Goal: Task Accomplishment & Management: Use online tool/utility

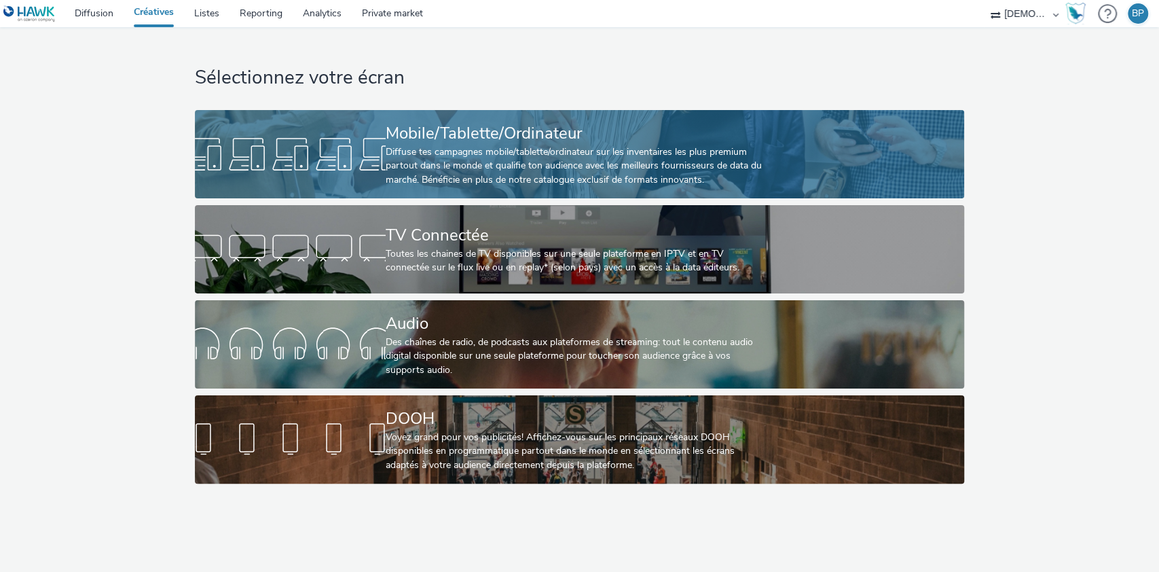
click at [454, 189] on div "Mobile/Tablette/Ordinateur Diffuse tes campagnes mobile/tablette/ordinateur sur…" at bounding box center [577, 154] width 382 height 88
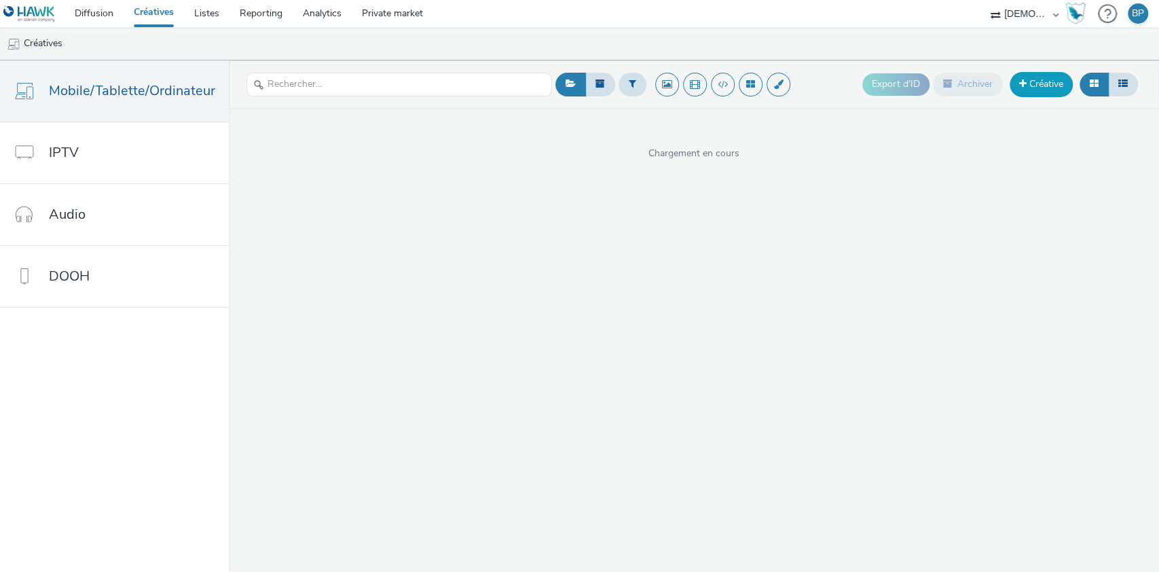
click at [1034, 90] on link "Créative" at bounding box center [1041, 84] width 63 height 24
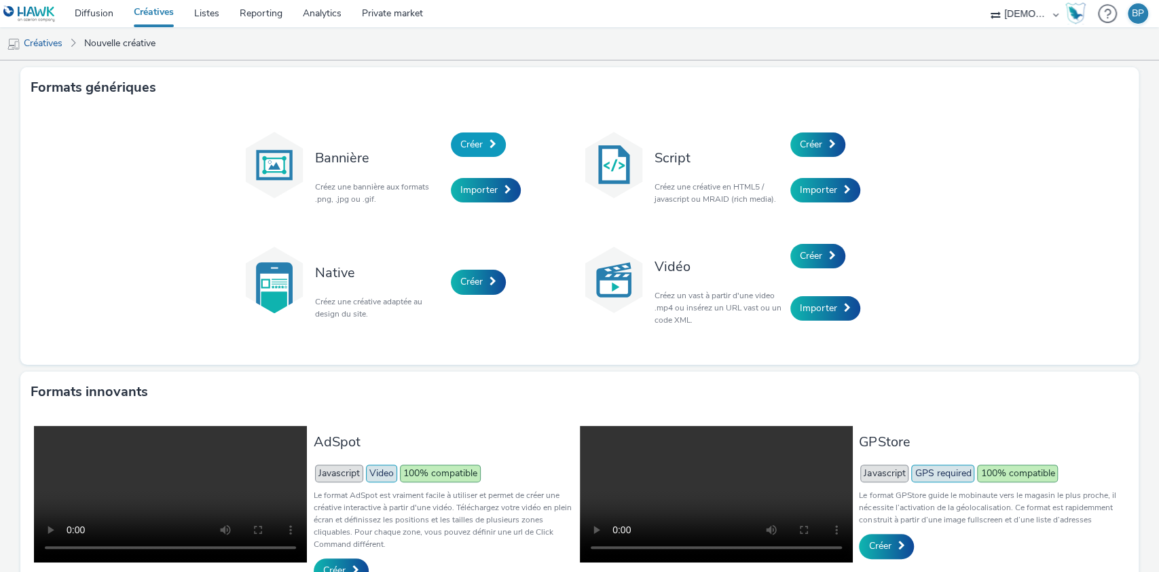
click at [462, 134] on link "Créer" at bounding box center [478, 144] width 55 height 24
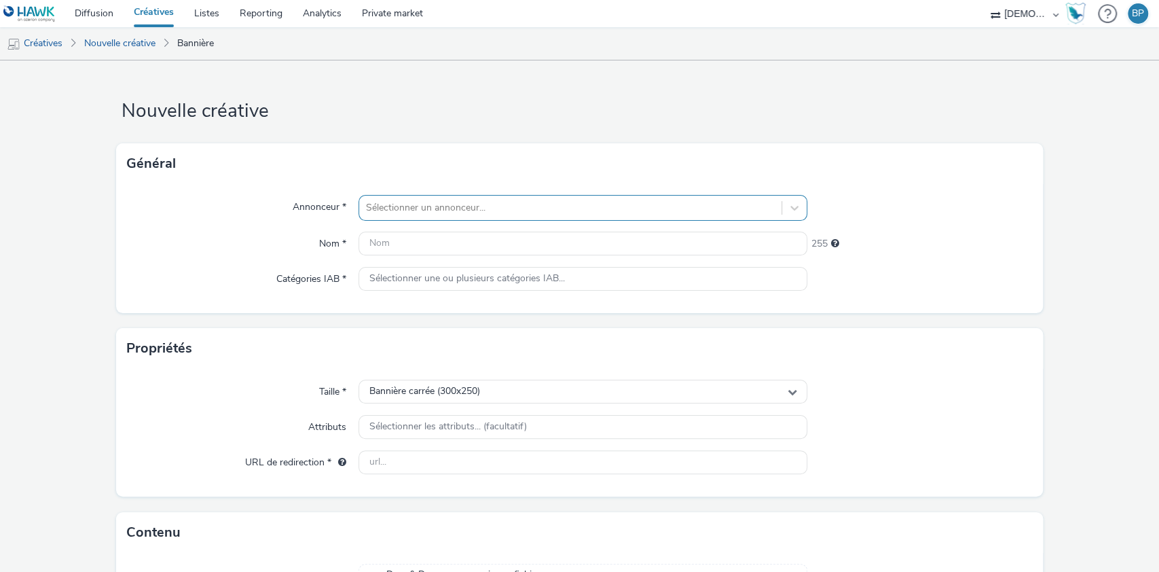
click at [448, 204] on div at bounding box center [570, 208] width 409 height 16
type input "citevent"
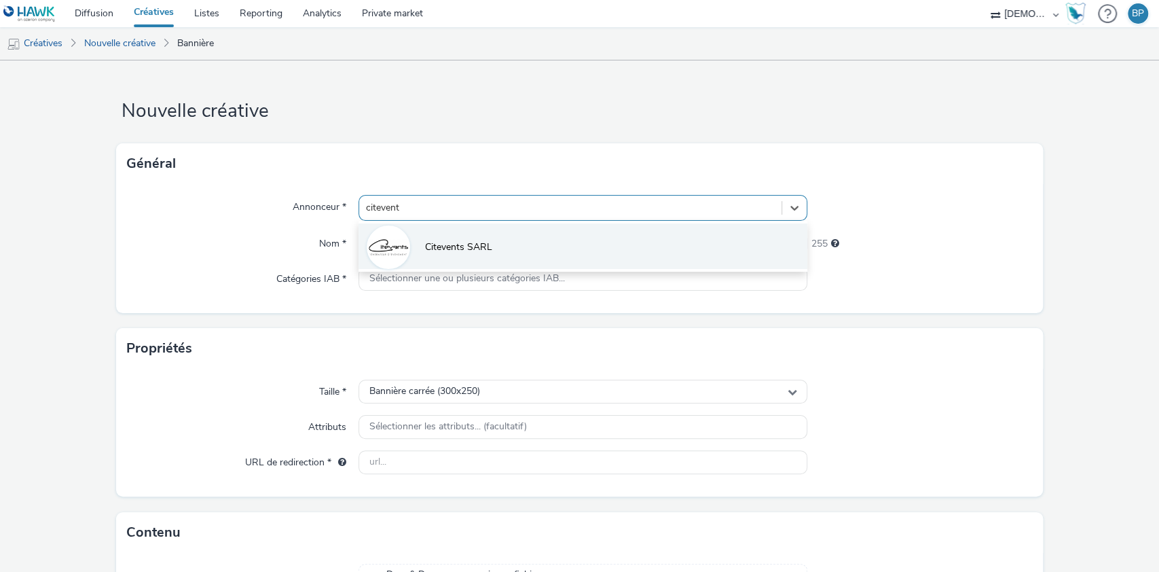
click at [475, 228] on li "Citevents SARL" at bounding box center [584, 245] width 450 height 45
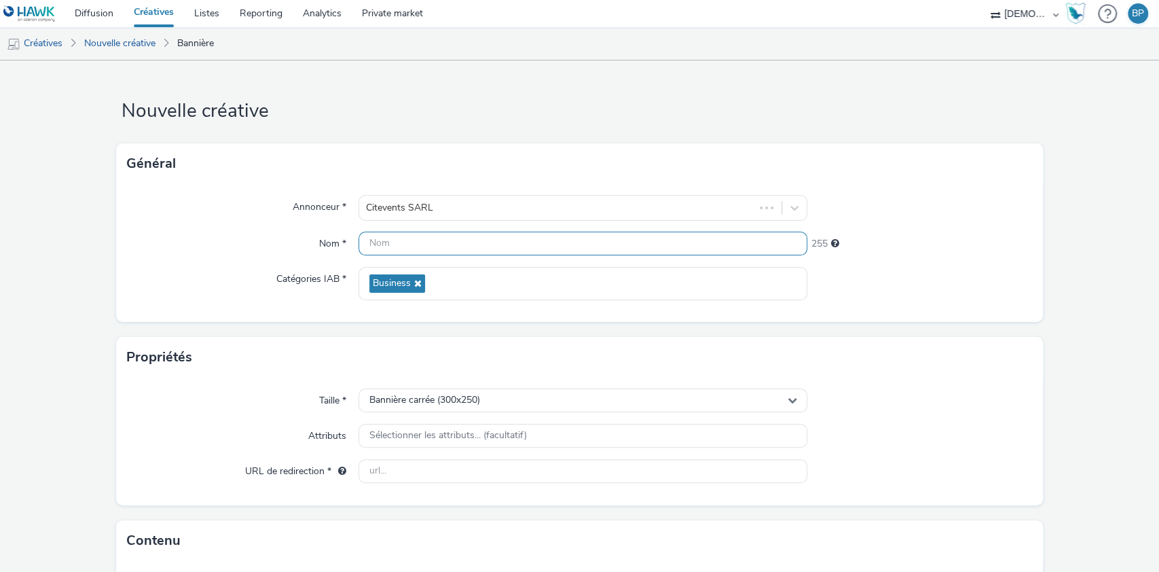
click at [469, 238] on input "text" at bounding box center [584, 244] width 450 height 24
type input "300x250_foire"
click at [537, 470] on input "text" at bounding box center [584, 471] width 450 height 24
paste input "[URL][DOMAIN_NAME]"
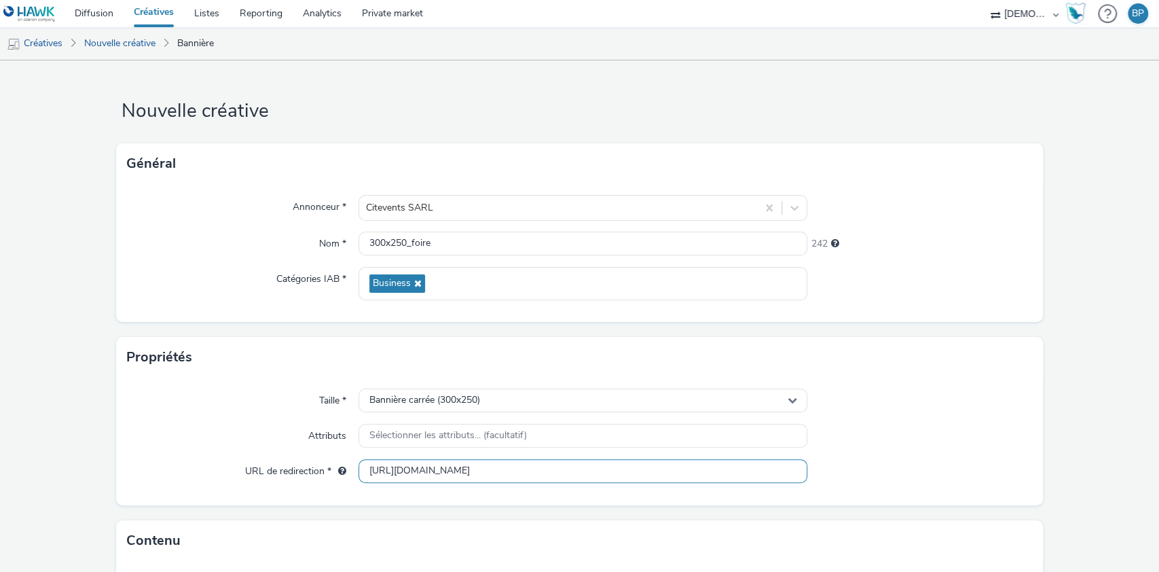
type input "[URL][DOMAIN_NAME]"
click at [934, 399] on div at bounding box center [919, 400] width 225 height 24
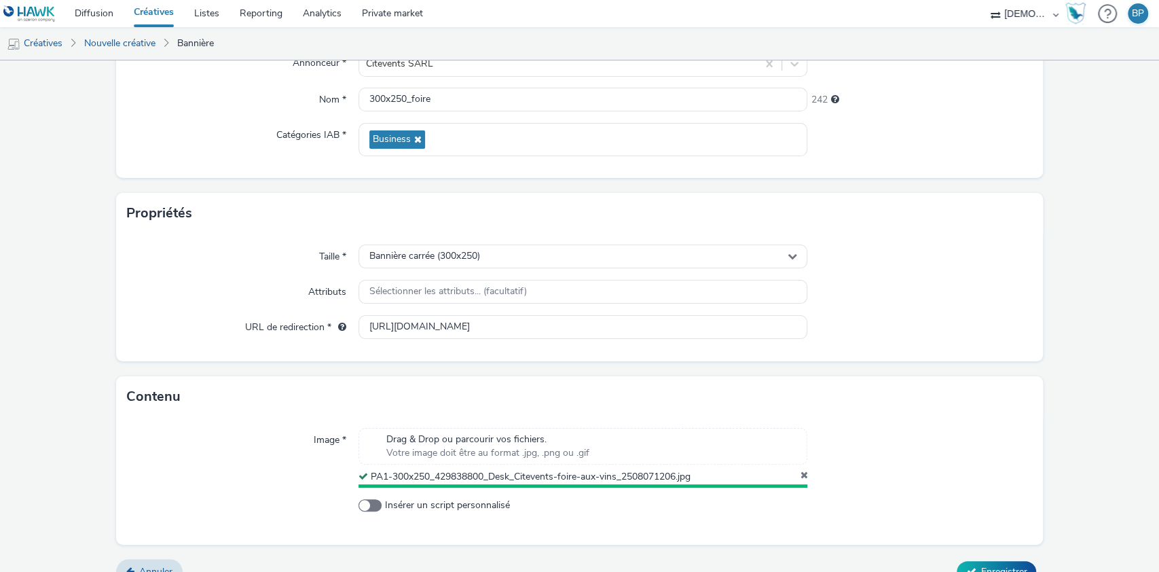
scroll to position [163, 0]
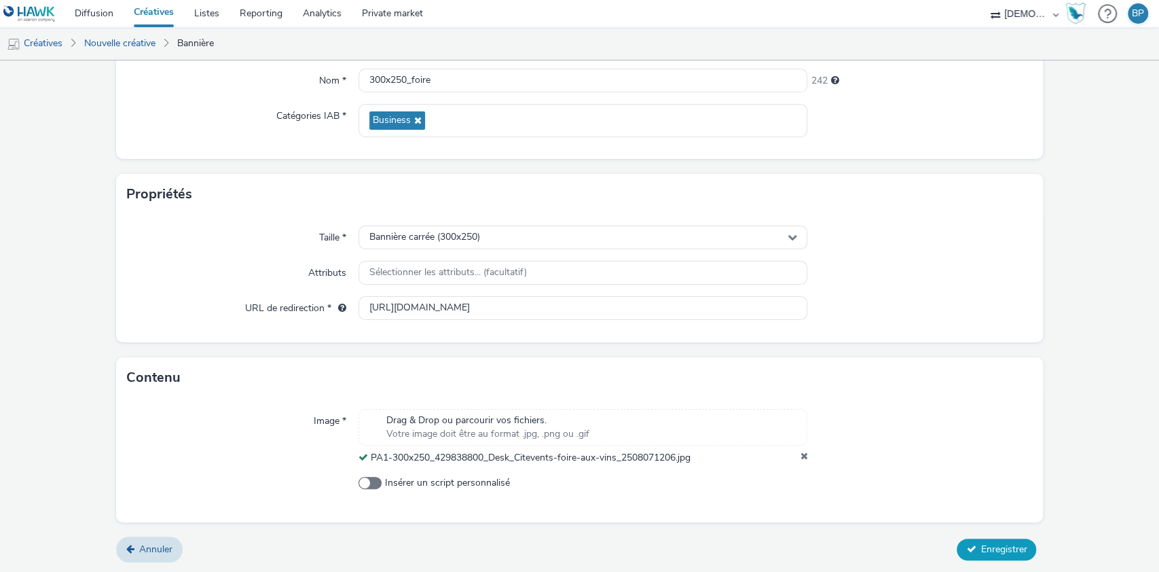
click at [985, 539] on button "Enregistrer" at bounding box center [996, 550] width 79 height 22
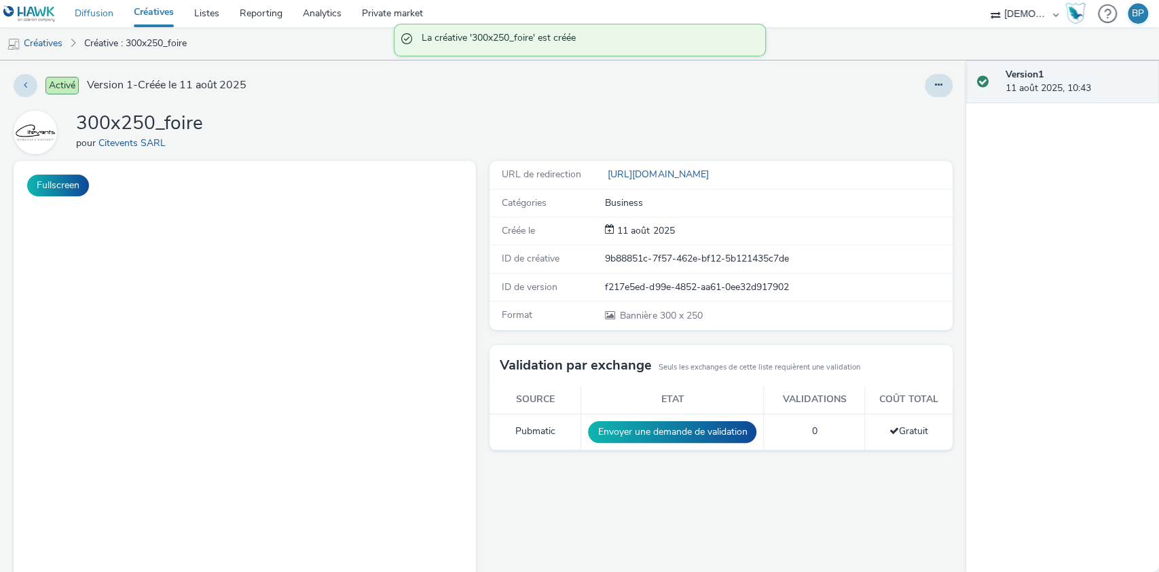
click at [88, 12] on link "Diffusion" at bounding box center [94, 13] width 59 height 27
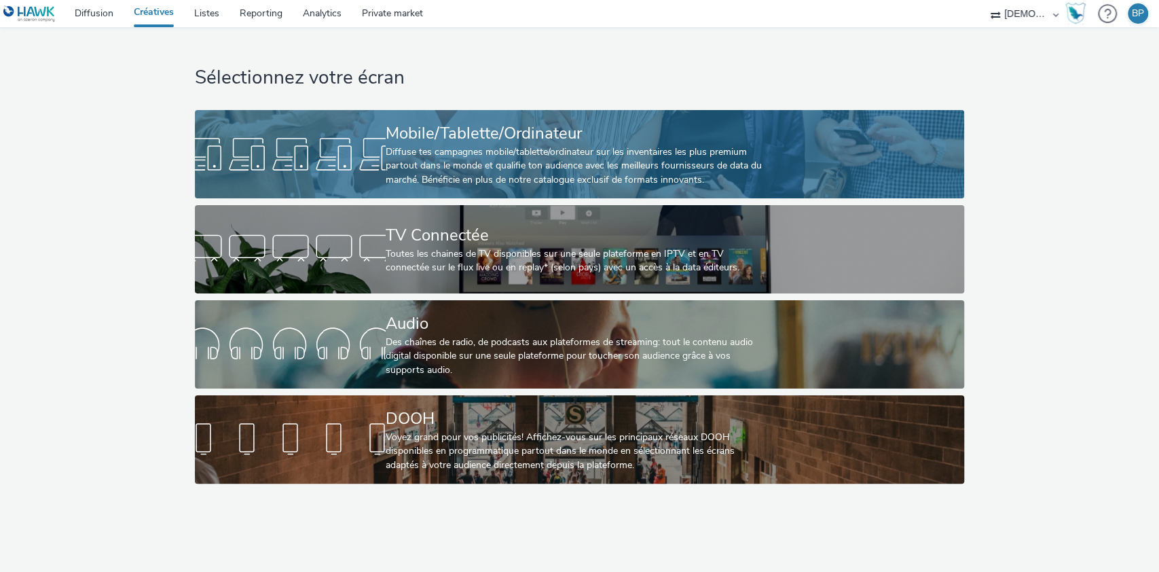
click at [543, 139] on div "Mobile/Tablette/Ordinateur" at bounding box center [577, 134] width 382 height 24
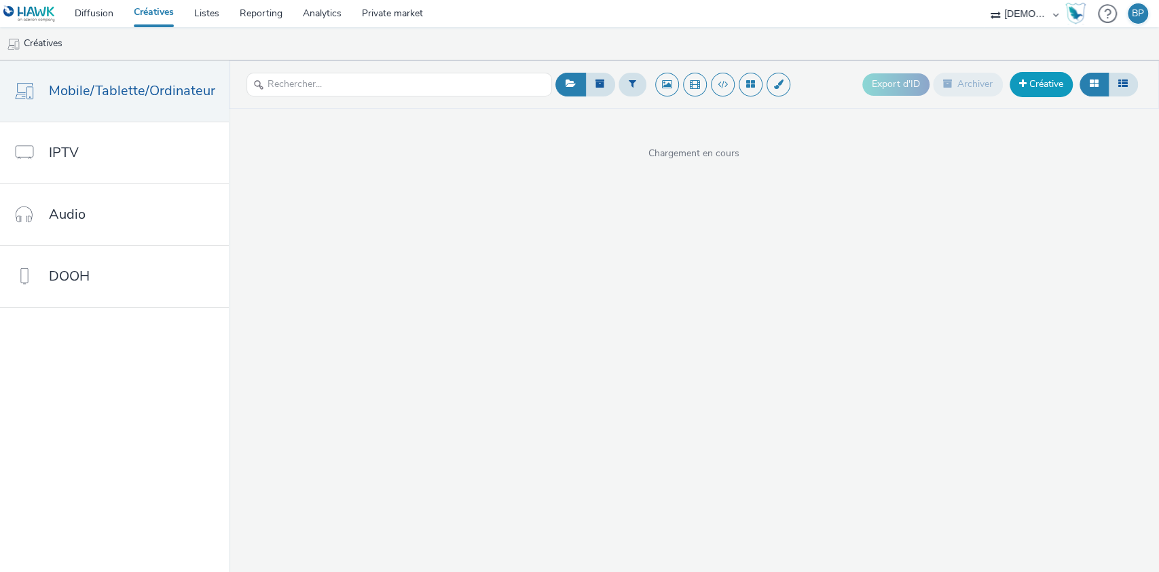
click at [1051, 86] on link "Créative" at bounding box center [1041, 84] width 63 height 24
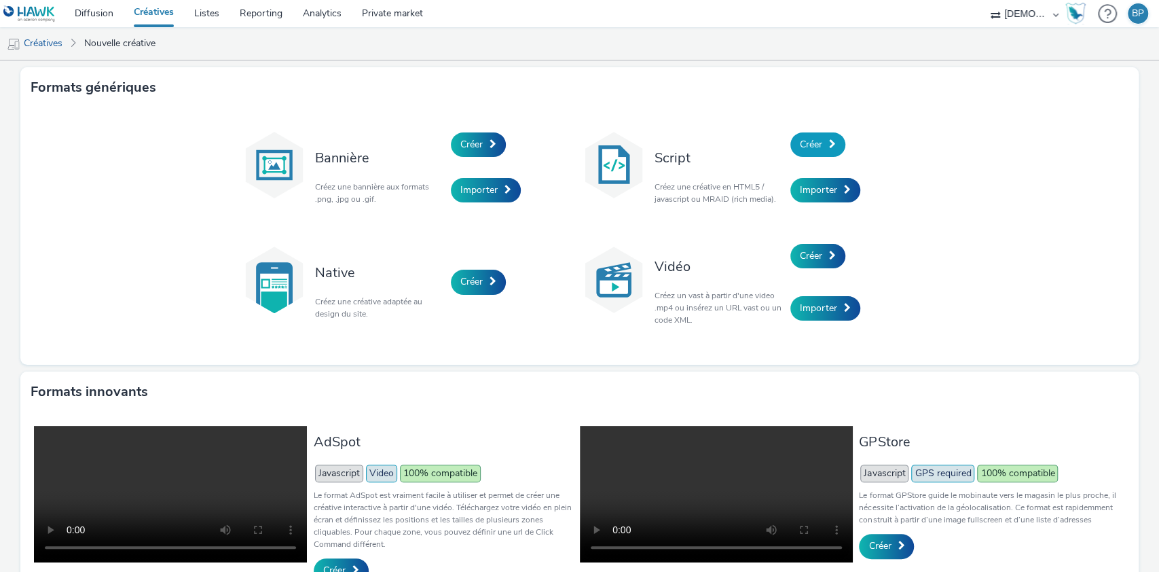
click at [809, 149] on span "Créer" at bounding box center [811, 144] width 22 height 13
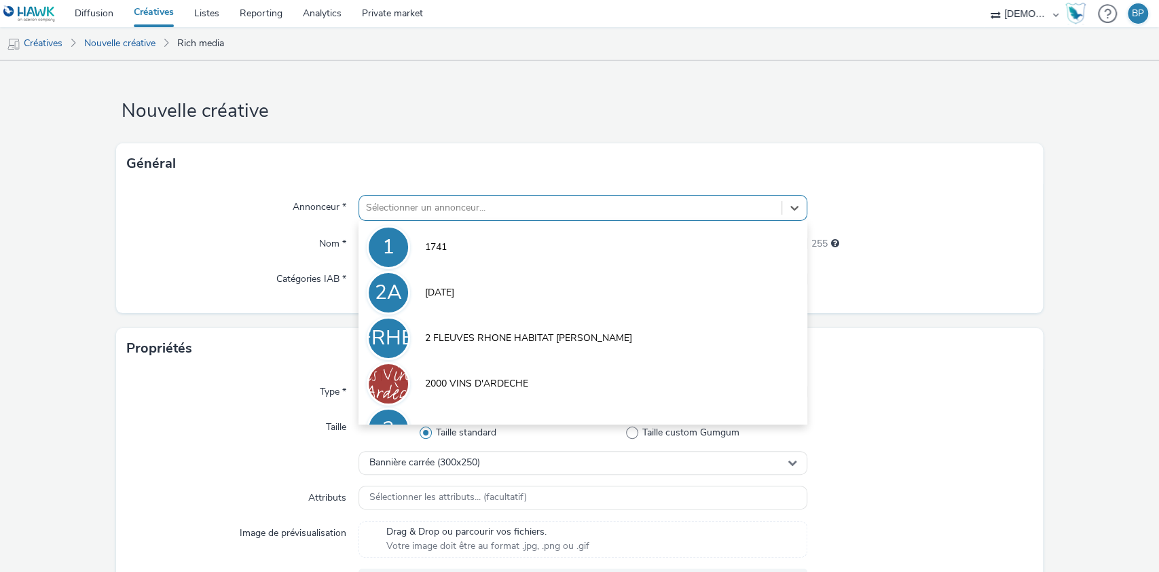
click at [435, 204] on div at bounding box center [570, 208] width 409 height 16
type input "d"
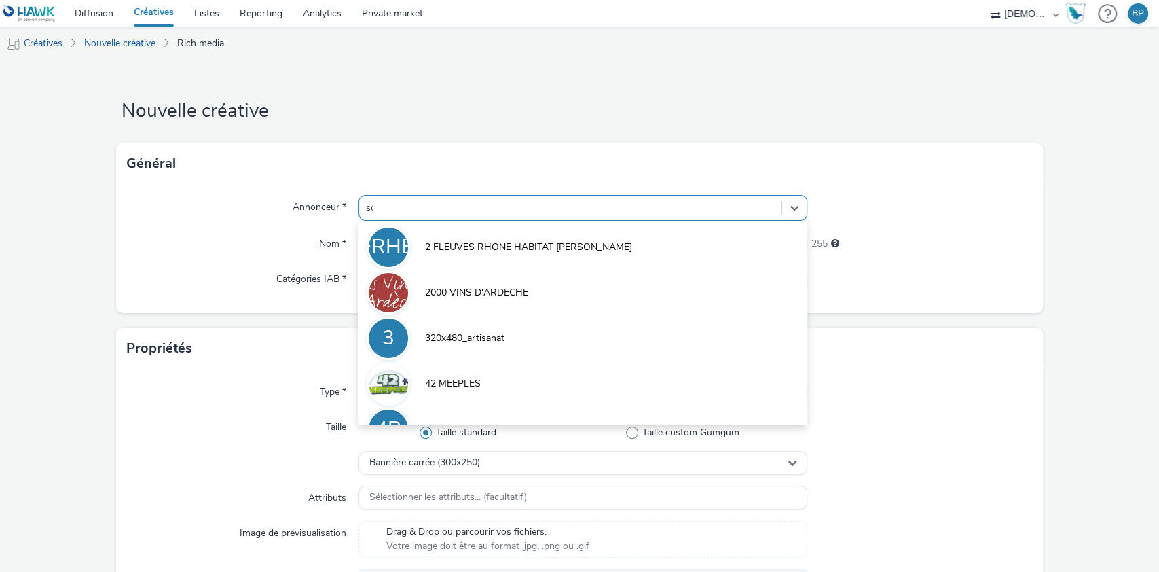
type input "sdh"
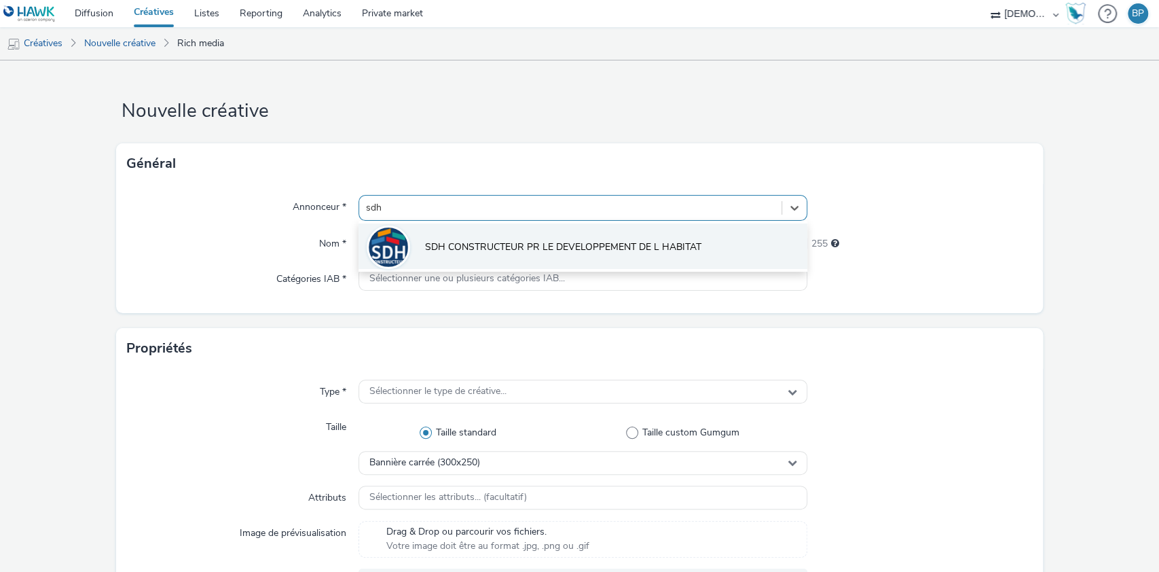
click at [532, 247] on span "SDH CONSTRUCTEUR PR LE DEVELOPPEMENT DE L HABITAT" at bounding box center [563, 247] width 276 height 14
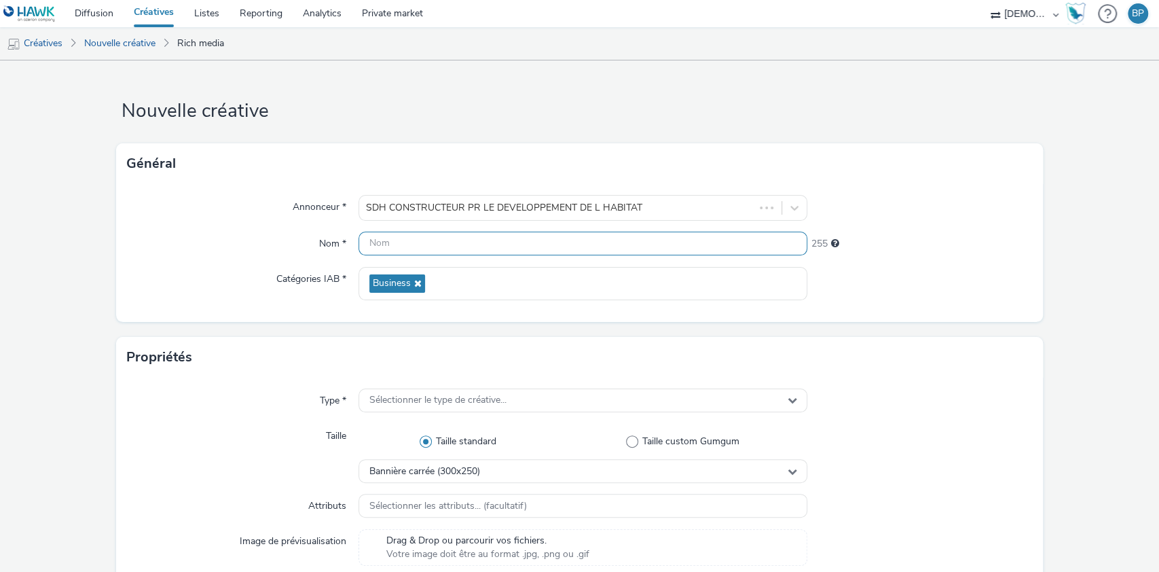
click at [401, 253] on input "text" at bounding box center [584, 244] width 450 height 24
type input "320x480_1911"
click at [886, 259] on div "Annonceur * SDH CONSTRUCTEUR PR LE DEVELOPPEMENT DE L HABITAT Nom * 320x480_191…" at bounding box center [580, 253] width 928 height 138
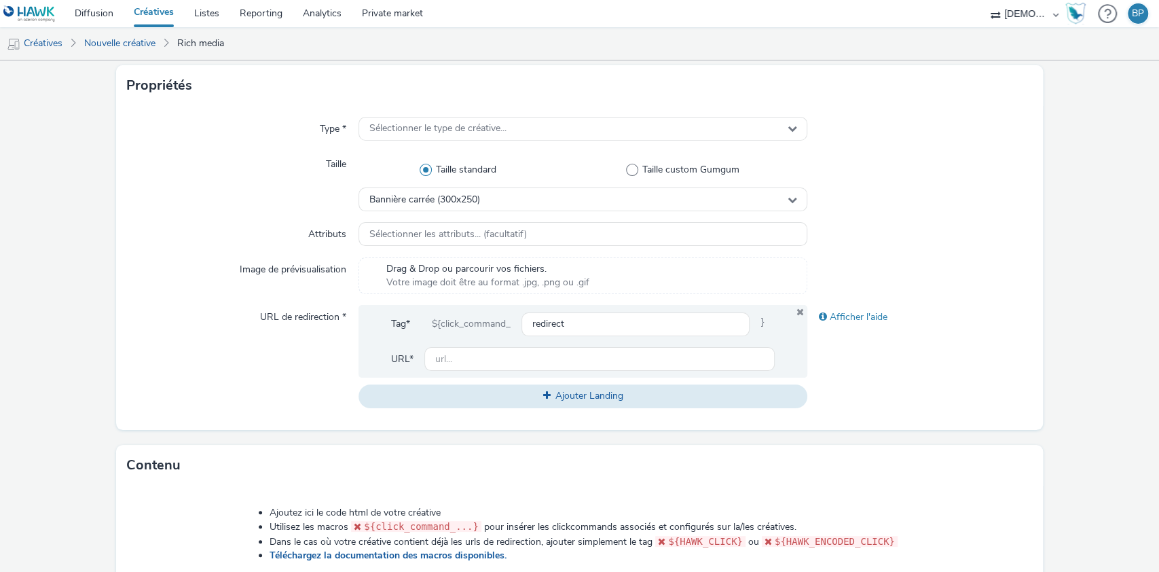
scroll to position [272, 0]
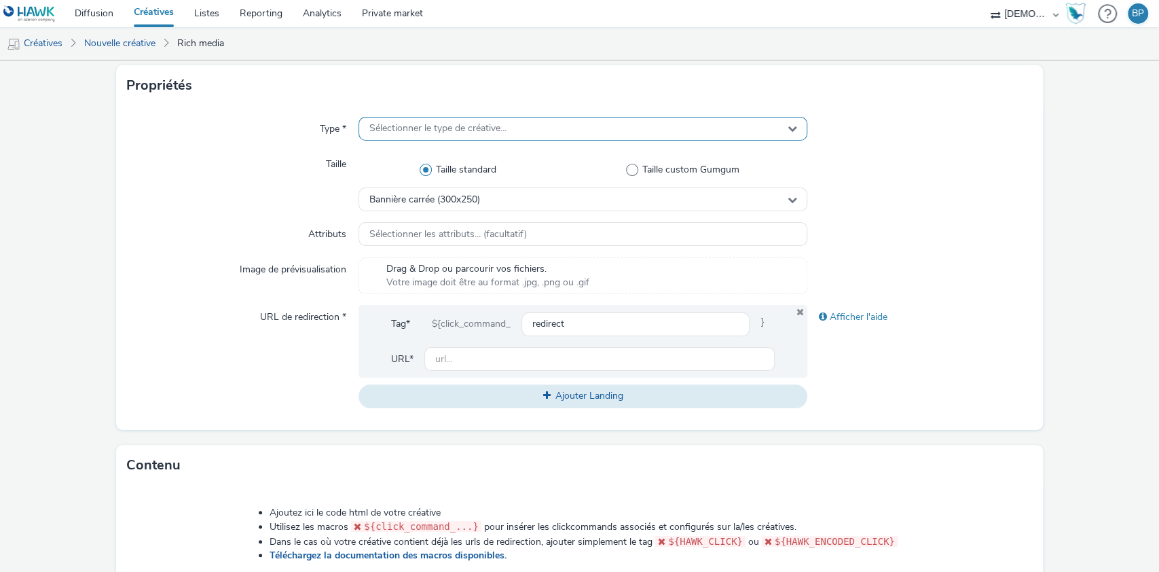
click at [462, 120] on div "Sélectionner le type de créative..." at bounding box center [584, 129] width 450 height 24
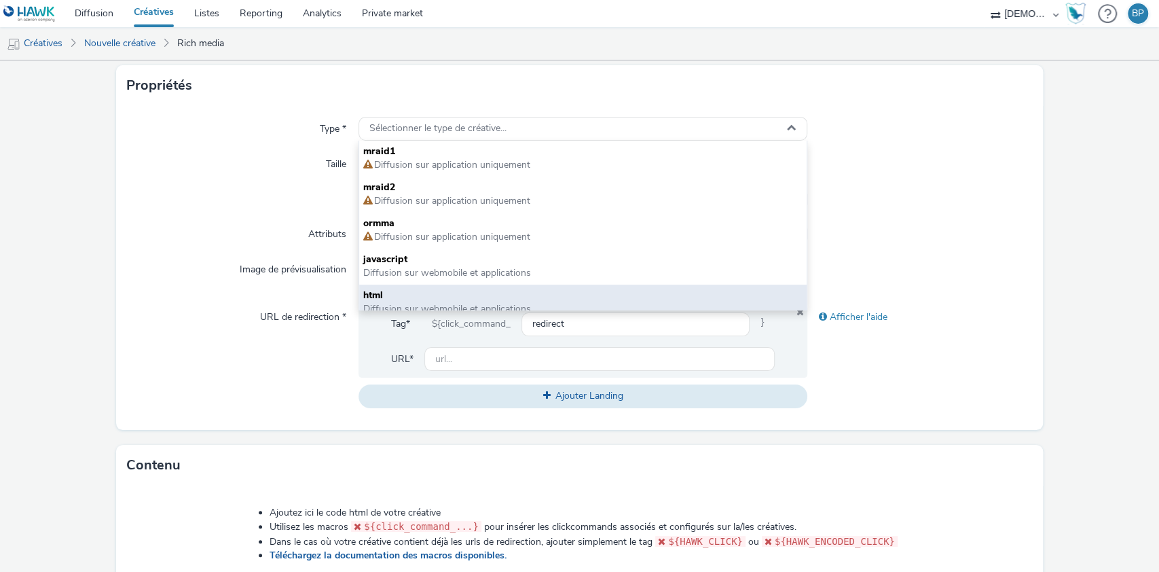
click at [410, 289] on span "html" at bounding box center [583, 296] width 440 height 14
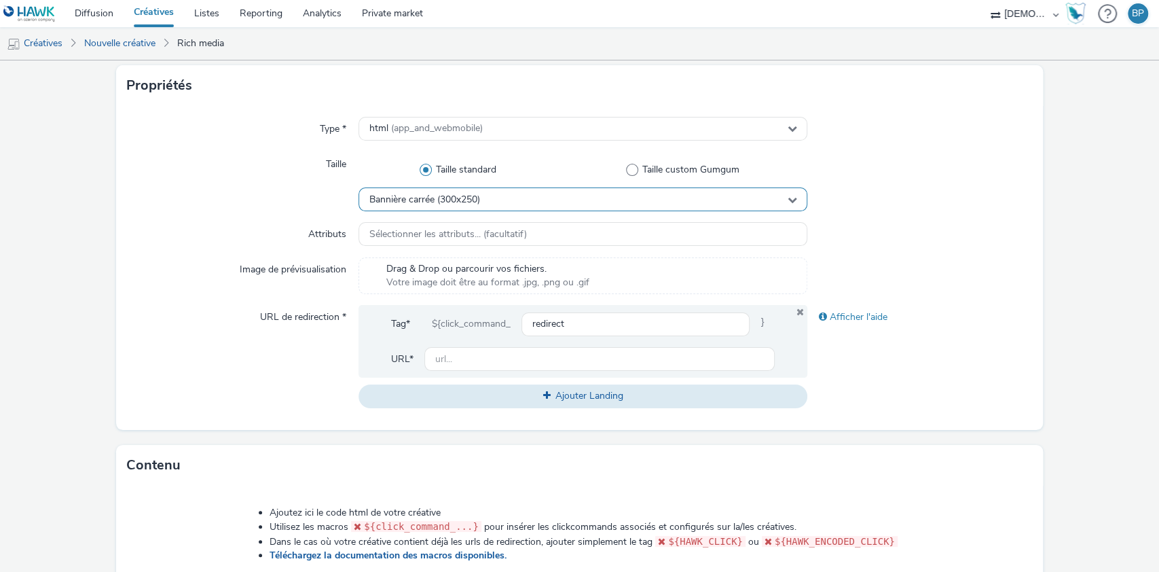
click at [488, 192] on div "Bannière carrée (300x250)" at bounding box center [584, 199] width 450 height 24
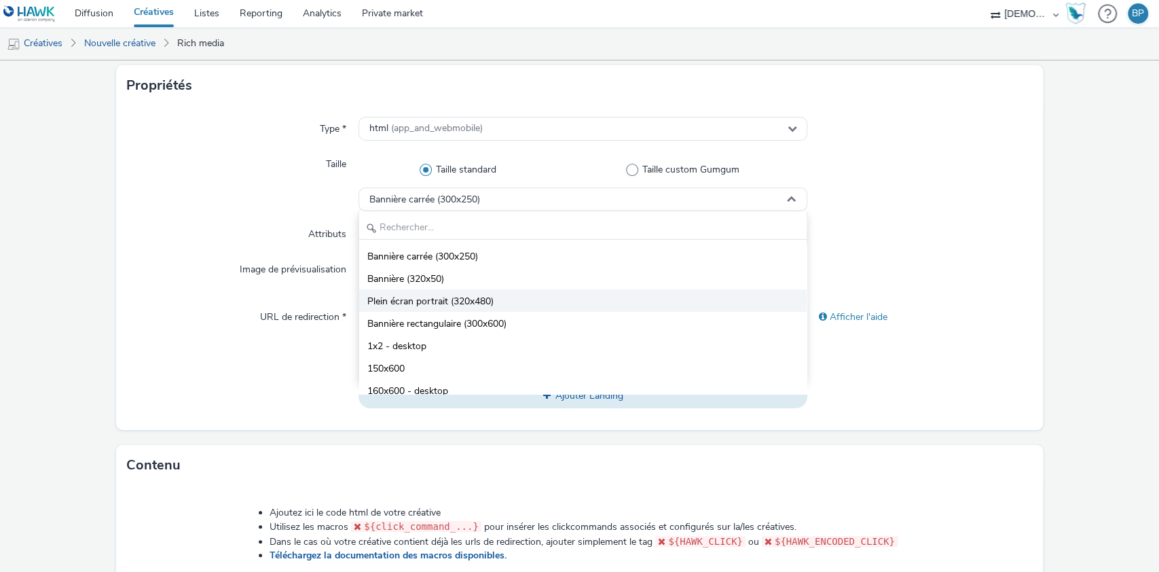
click at [466, 300] on span "Plein écran portrait (320x480)" at bounding box center [430, 302] width 126 height 14
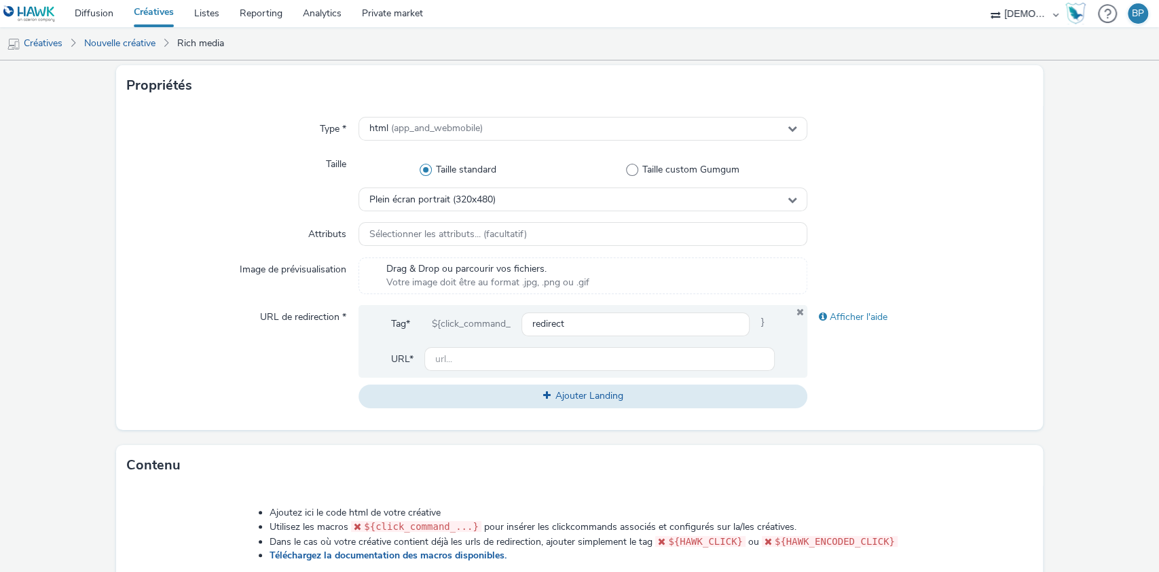
click at [1003, 287] on div at bounding box center [919, 275] width 225 height 37
drag, startPoint x: 507, startPoint y: 361, endPoint x: 742, endPoint y: 360, distance: 234.3
click at [507, 361] on input "text" at bounding box center [599, 359] width 351 height 24
paste input "https://www.sdh-constructeur.fr/devenir-proprietaire/nos-programmes.html?utm_so…"
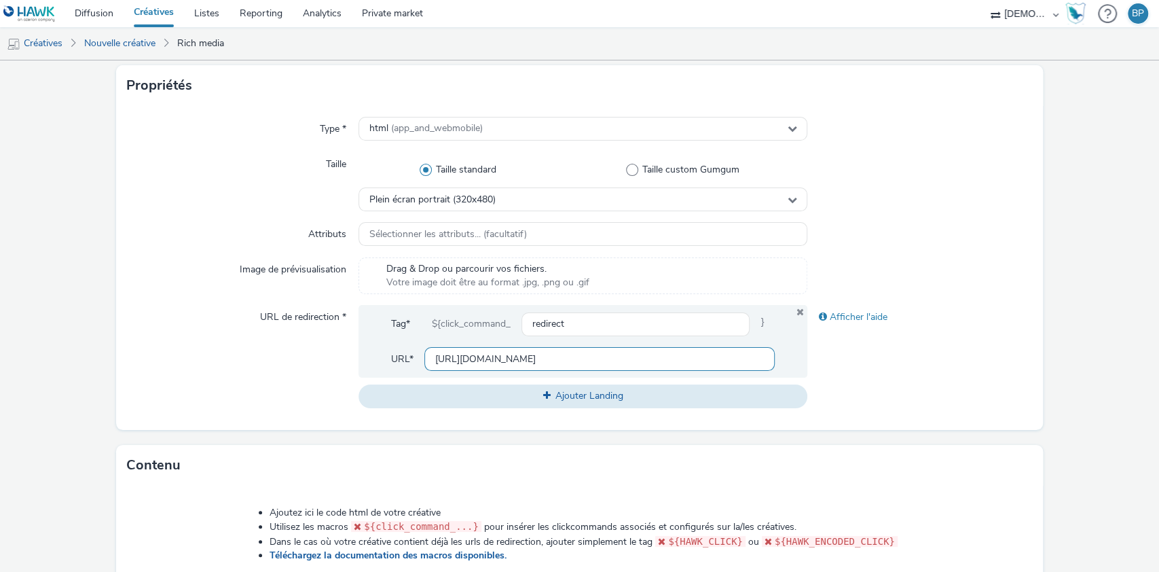
type input "https://www.sdh-constructeur.fr/devenir-proprietaire/nos-programmes.html?utm_so…"
click at [1015, 274] on div at bounding box center [919, 275] width 225 height 37
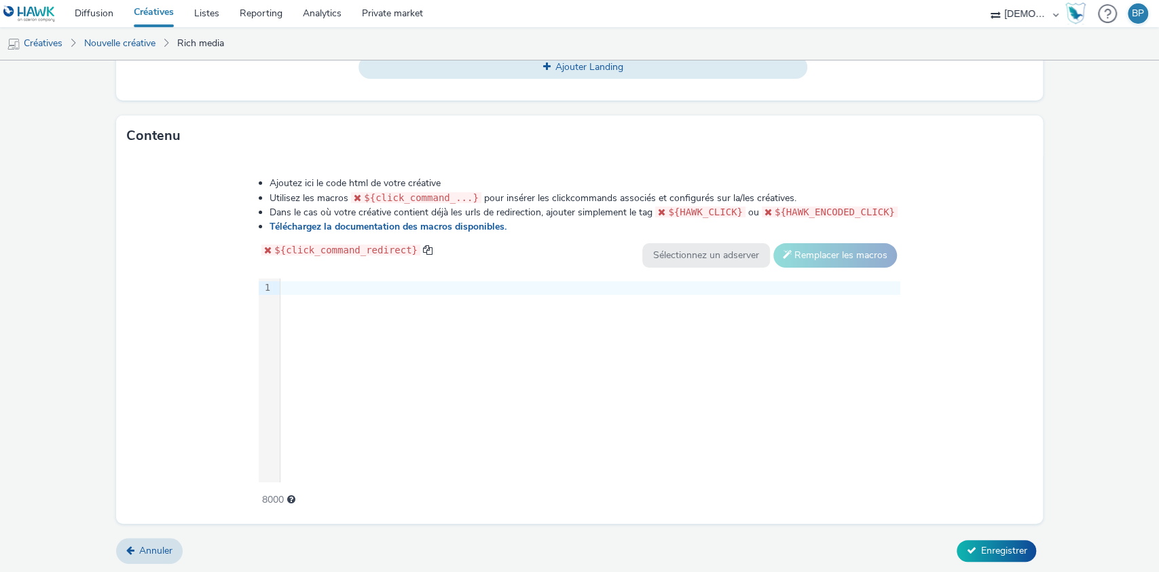
scroll to position [619, 0]
click at [320, 288] on div at bounding box center [590, 289] width 620 height 14
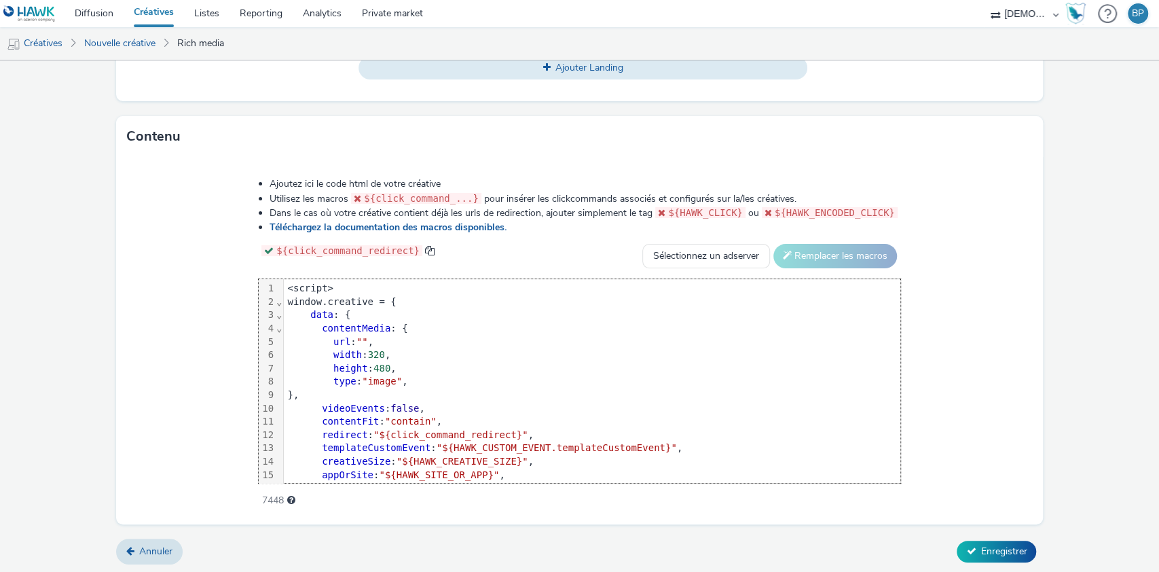
scroll to position [67, 0]
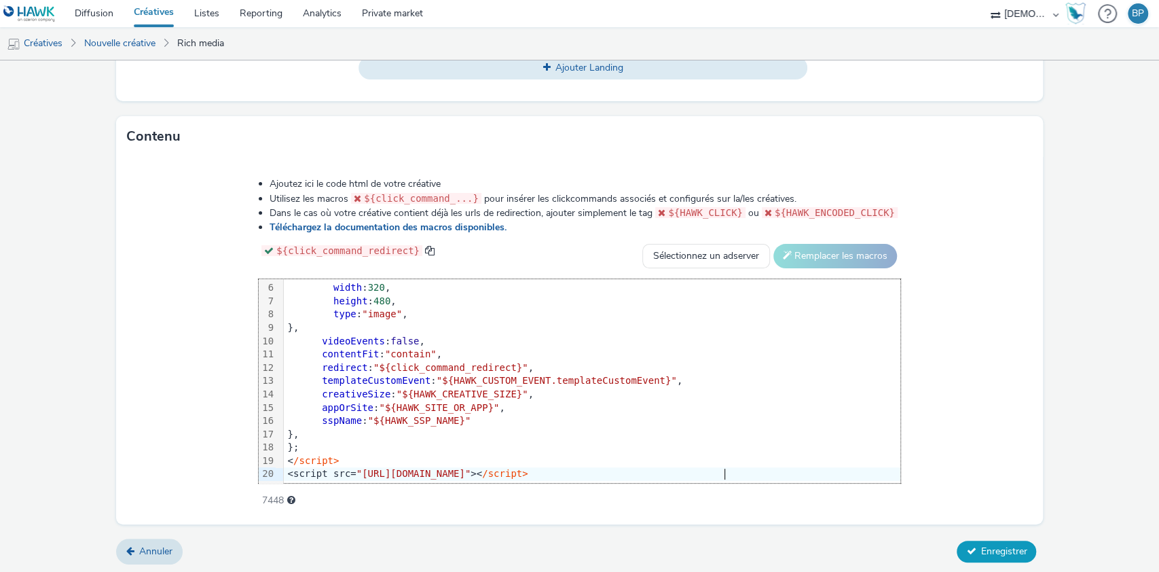
click at [1008, 557] on button "Enregistrer" at bounding box center [996, 552] width 79 height 22
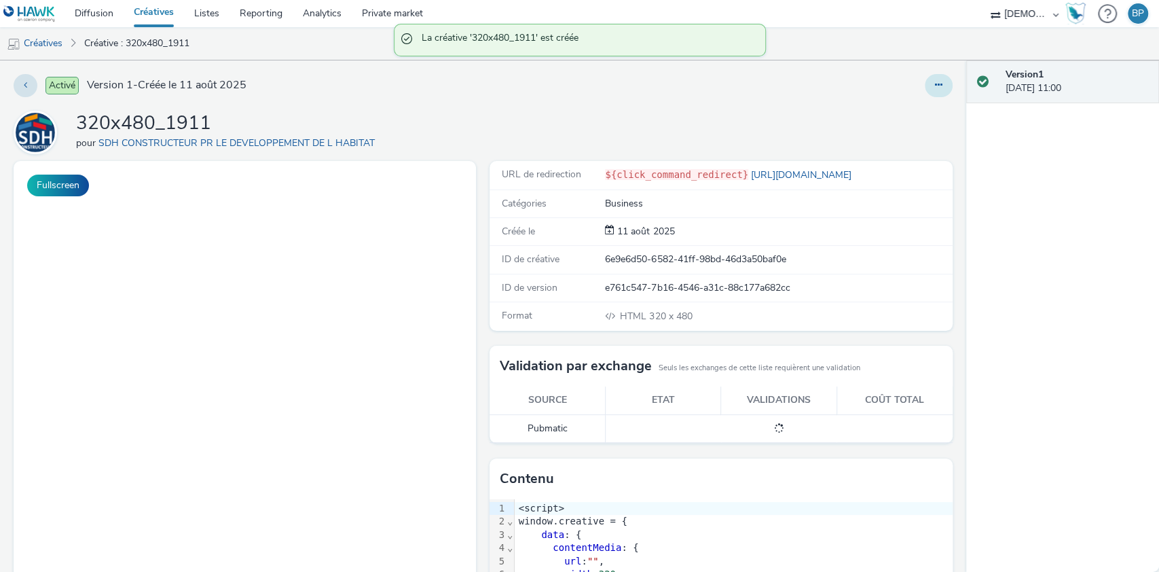
click at [935, 81] on icon at bounding box center [938, 85] width 7 height 10
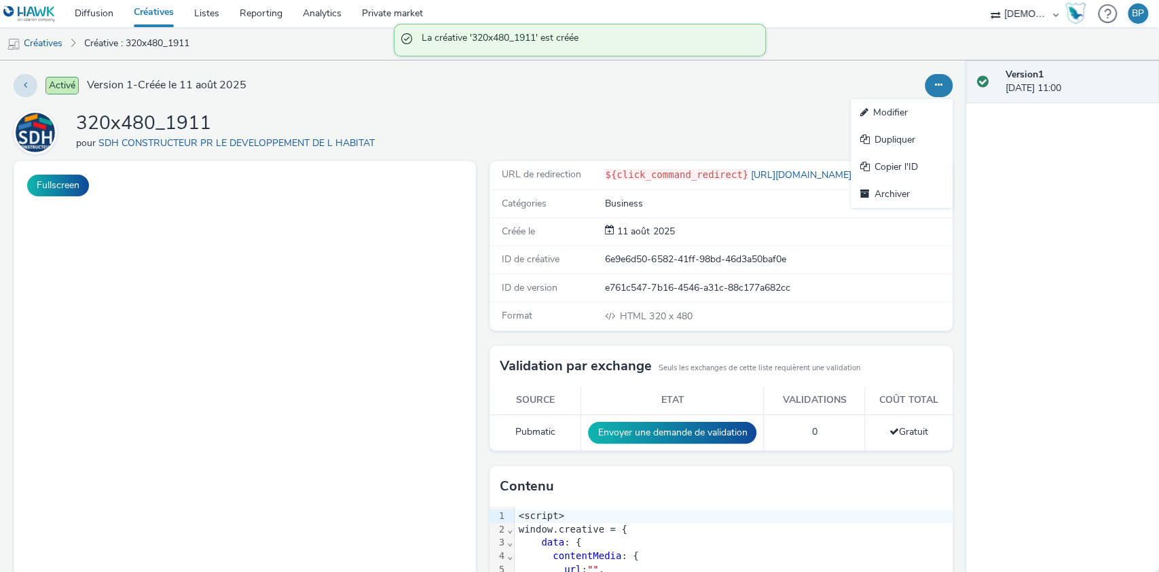
click at [896, 111] on link "Modifier" at bounding box center [902, 112] width 102 height 27
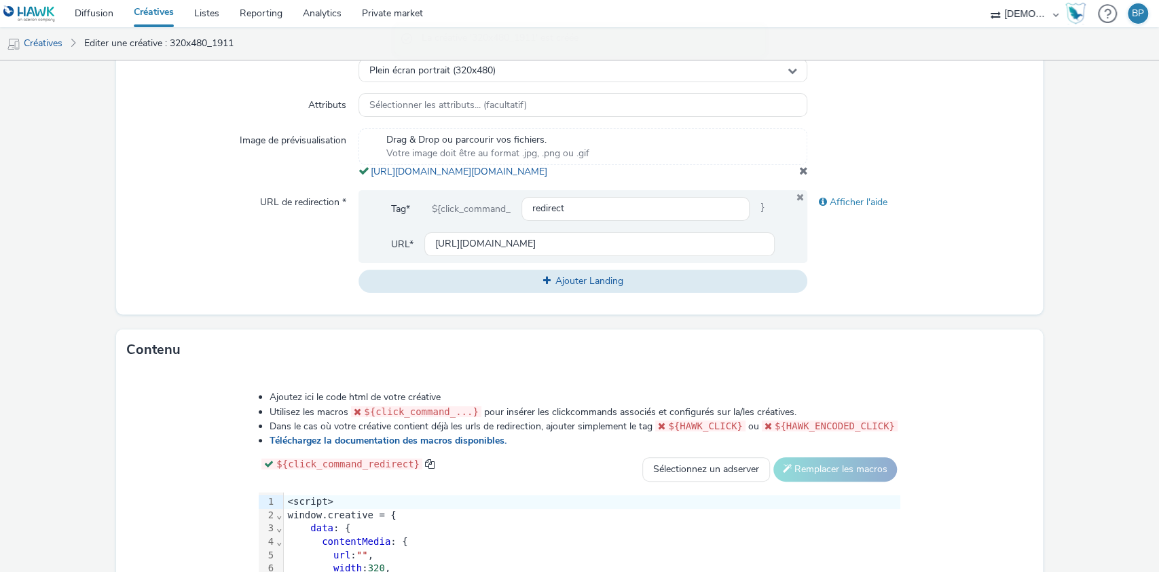
scroll to position [362, 0]
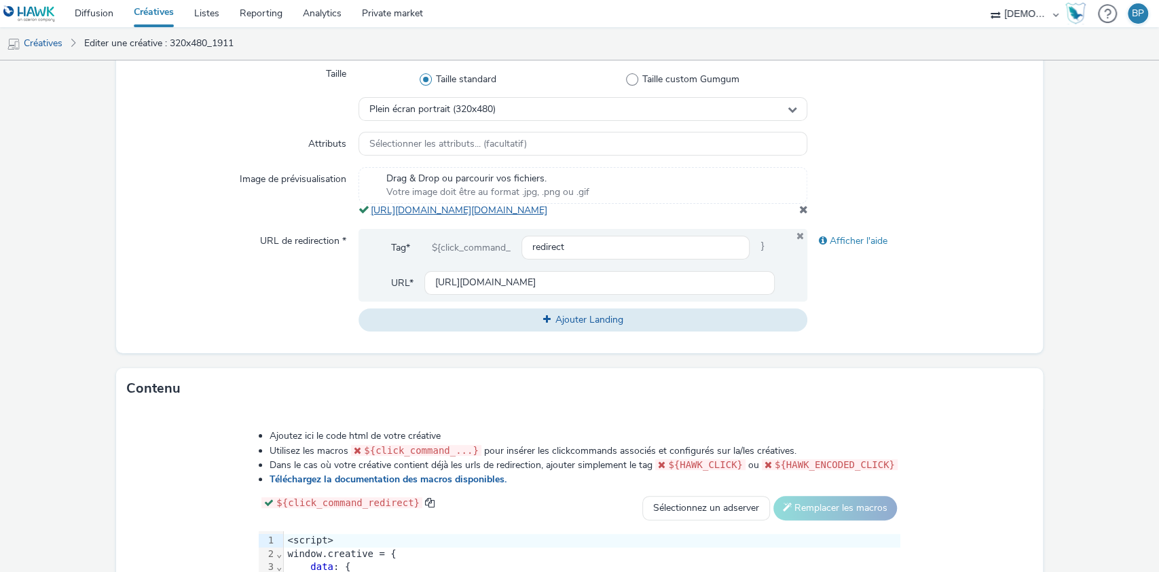
drag, startPoint x: 736, startPoint y: 226, endPoint x: 368, endPoint y: 206, distance: 368.6
click at [368, 206] on div "Drag & Drop ou parcourir vos fichiers. Votre image doit être au format .jpg, .p…" at bounding box center [584, 192] width 450 height 50
copy link "https://tabmo-cdn.s3.eu-west-1.amazonaws.com/hawk.tabmo.io/organizations/38dc92…"
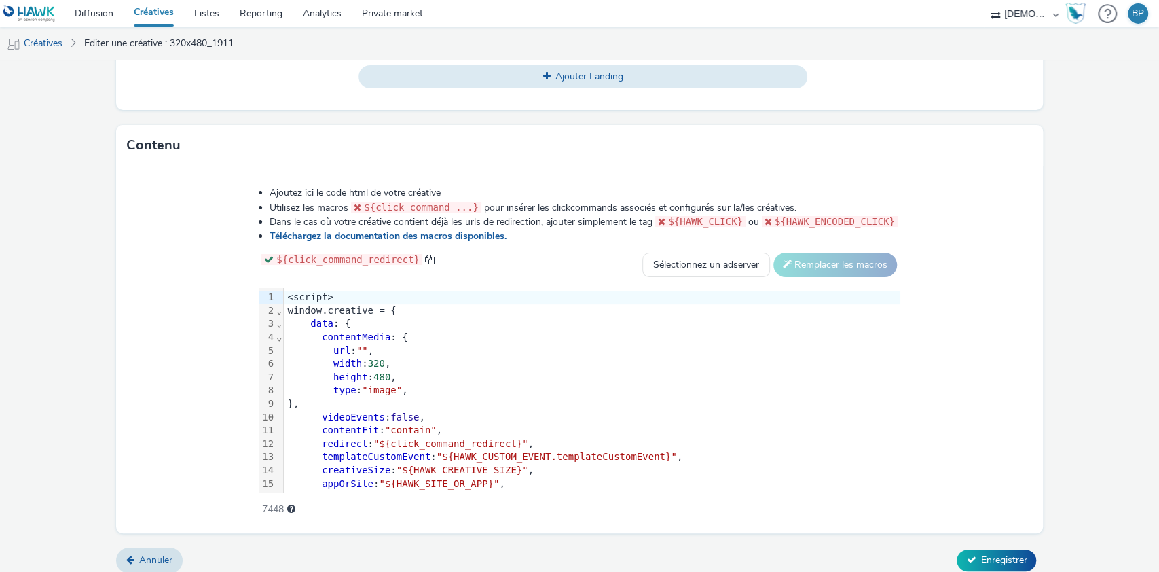
scroll to position [629, 0]
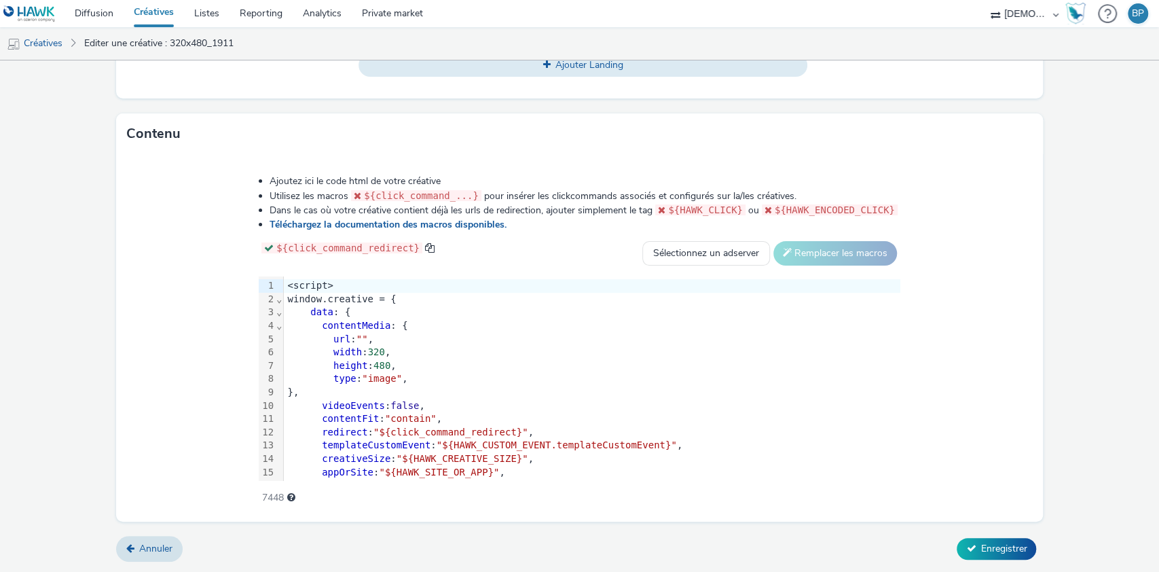
click at [361, 334] on span """" at bounding box center [363, 338] width 12 height 11
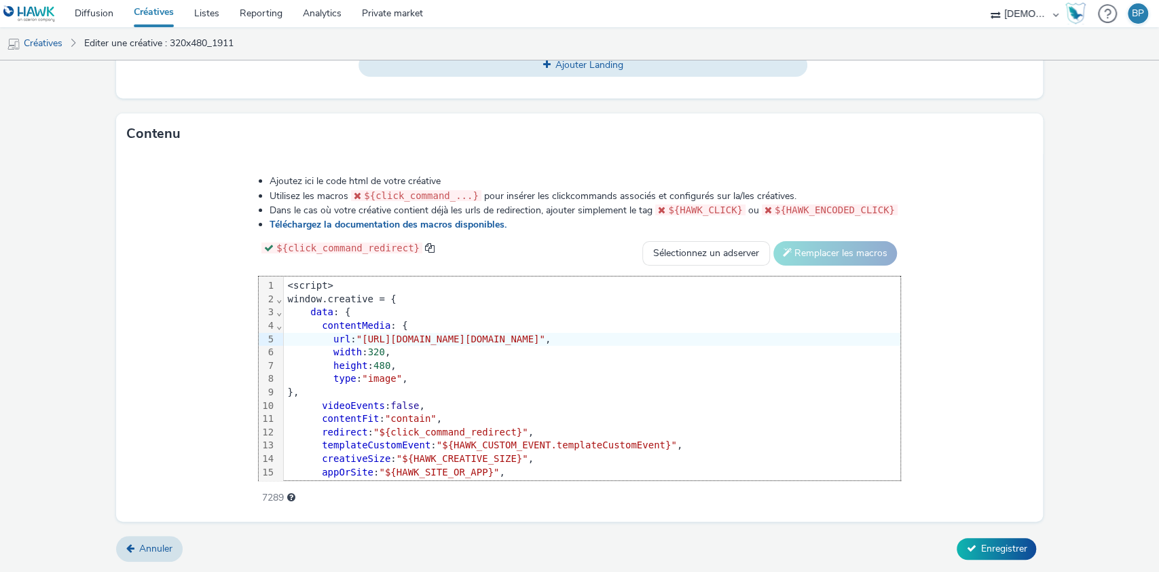
scroll to position [0, 158]
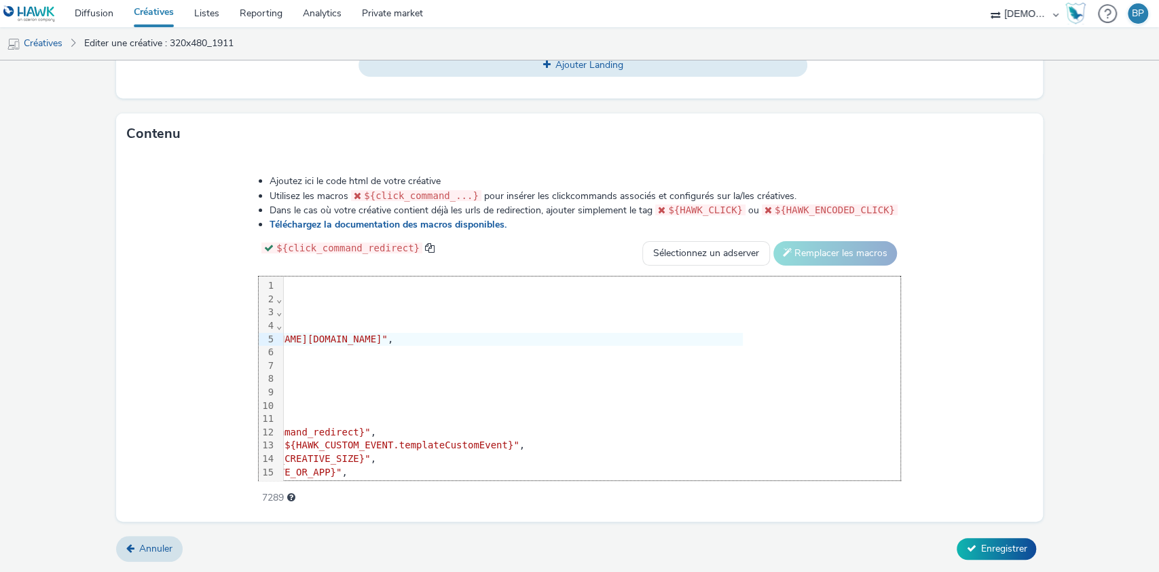
click at [1042, 497] on form "Editer une créative Général Annonceur * SDH CONSTRUCTEUR PR LE DEVELOPPEMENT DE…" at bounding box center [579, 8] width 1159 height 1128
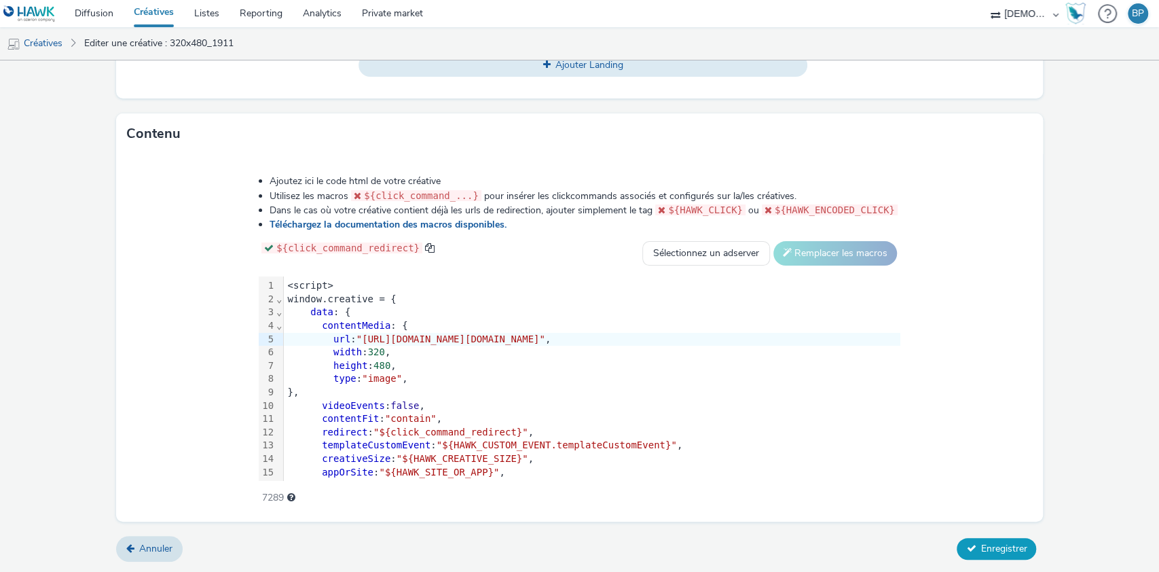
click at [981, 548] on span "Enregistrer" at bounding box center [1004, 548] width 46 height 13
